Goal: Information Seeking & Learning: Learn about a topic

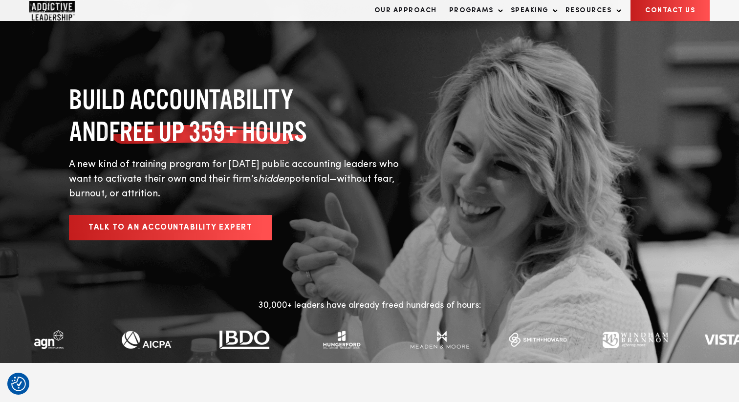
scroll to position [660, 0]
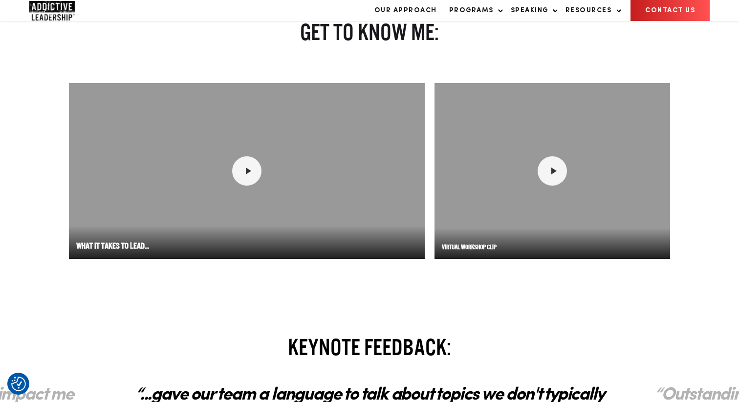
scroll to position [1226, 0]
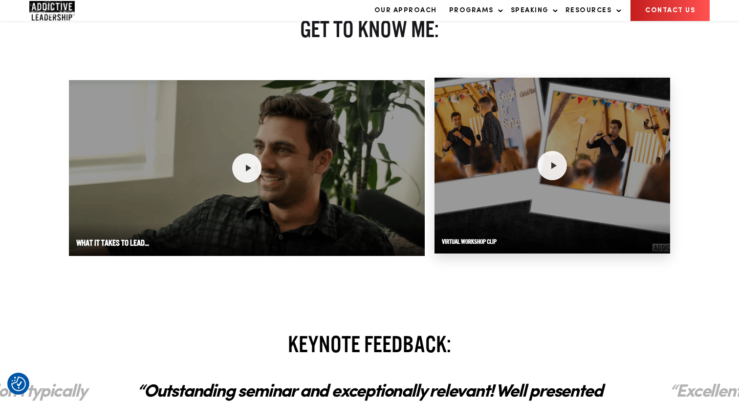
click at [537, 199] on div at bounding box center [551, 166] width 235 height 176
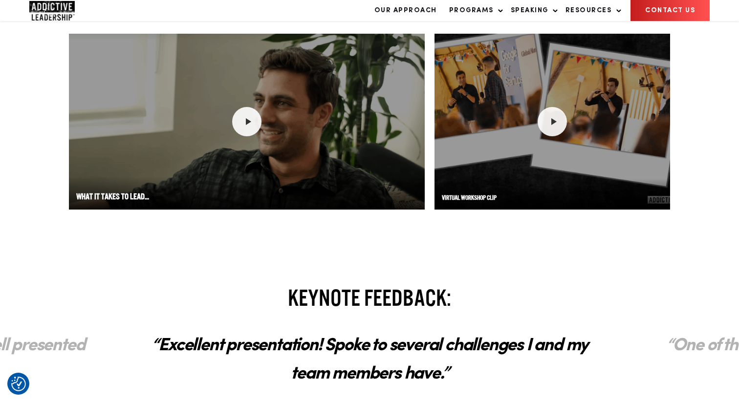
scroll to position [1381, 0]
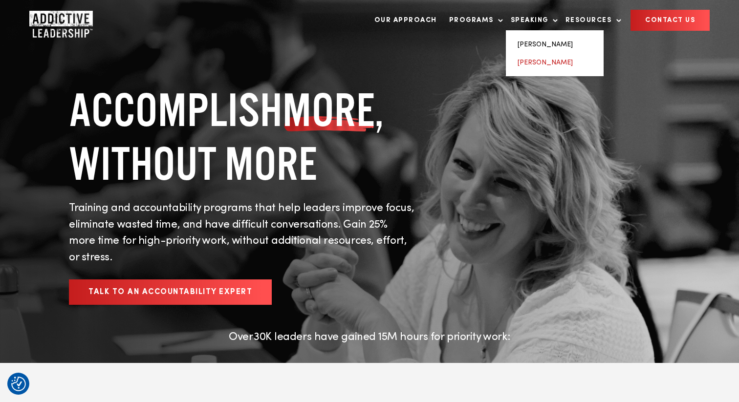
click at [545, 63] on link "[PERSON_NAME]" at bounding box center [544, 62] width 55 height 7
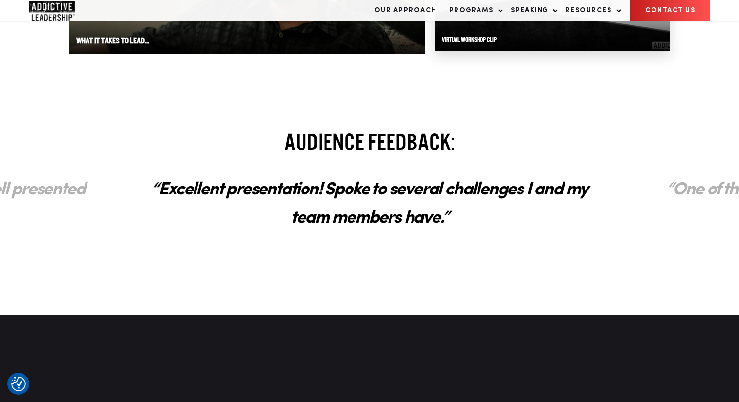
scroll to position [1430, 0]
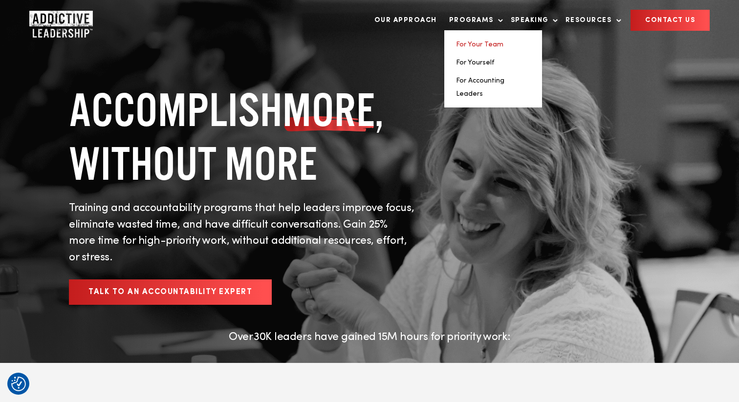
click at [480, 42] on link "For Your Team" at bounding box center [479, 44] width 47 height 7
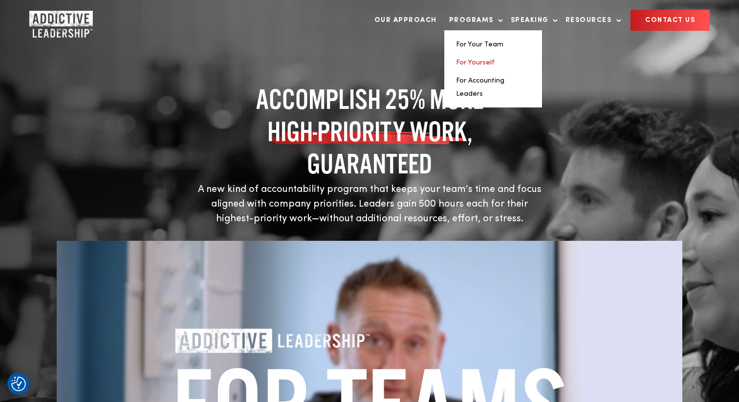
click at [483, 60] on link "For Yourself" at bounding box center [475, 62] width 39 height 7
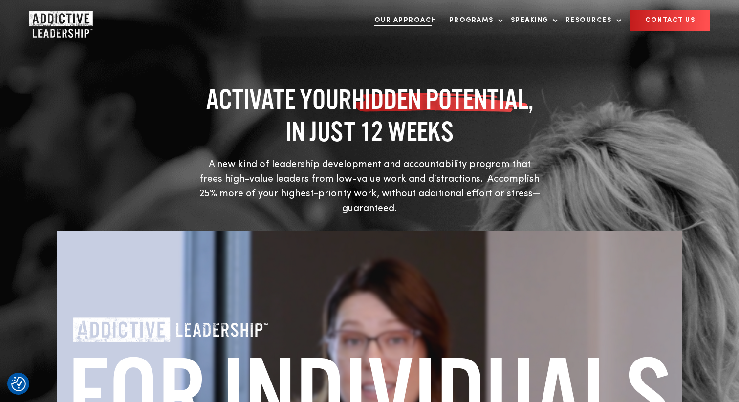
click at [423, 23] on link "Our Approach" at bounding box center [405, 20] width 72 height 20
